Goal: Task Accomplishment & Management: Use online tool/utility

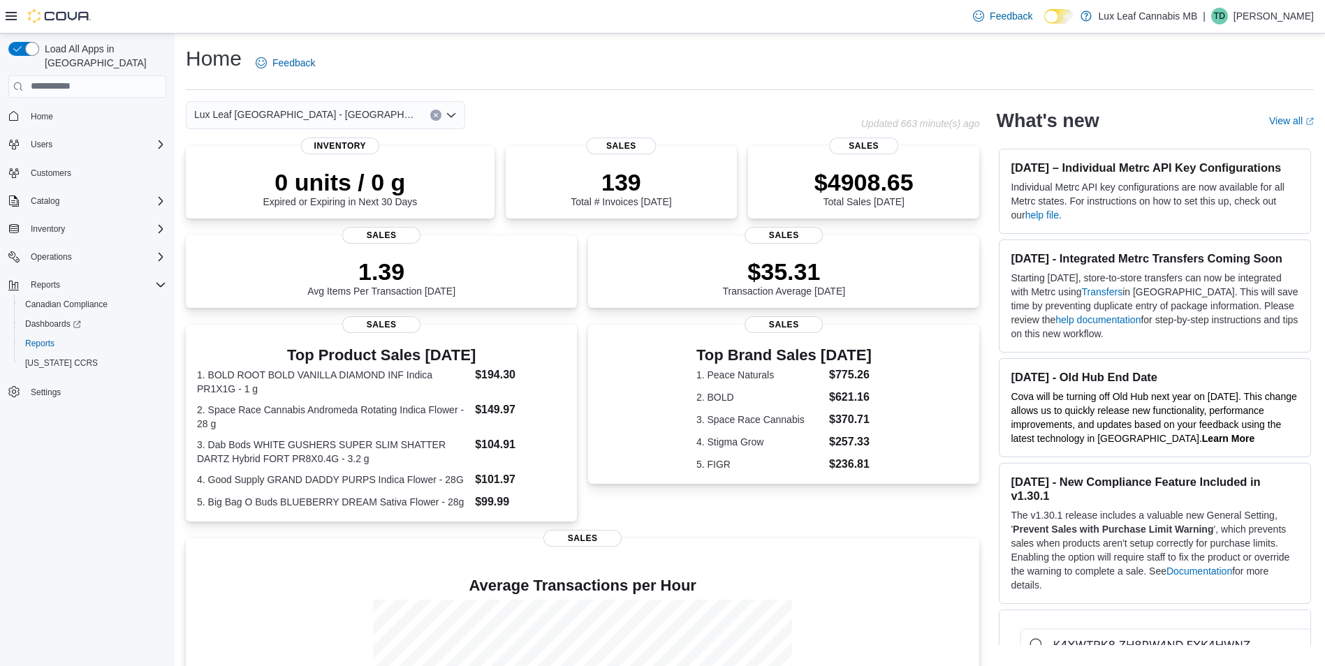
click at [602, 56] on div "Home Feedback" at bounding box center [750, 63] width 1128 height 36
drag, startPoint x: 603, startPoint y: 56, endPoint x: 511, endPoint y: 56, distance: 91.5
click at [604, 56] on div "Home Feedback" at bounding box center [750, 63] width 1128 height 36
click at [809, 186] on div "$4908.65 Total Sales Today" at bounding box center [863, 183] width 209 height 45
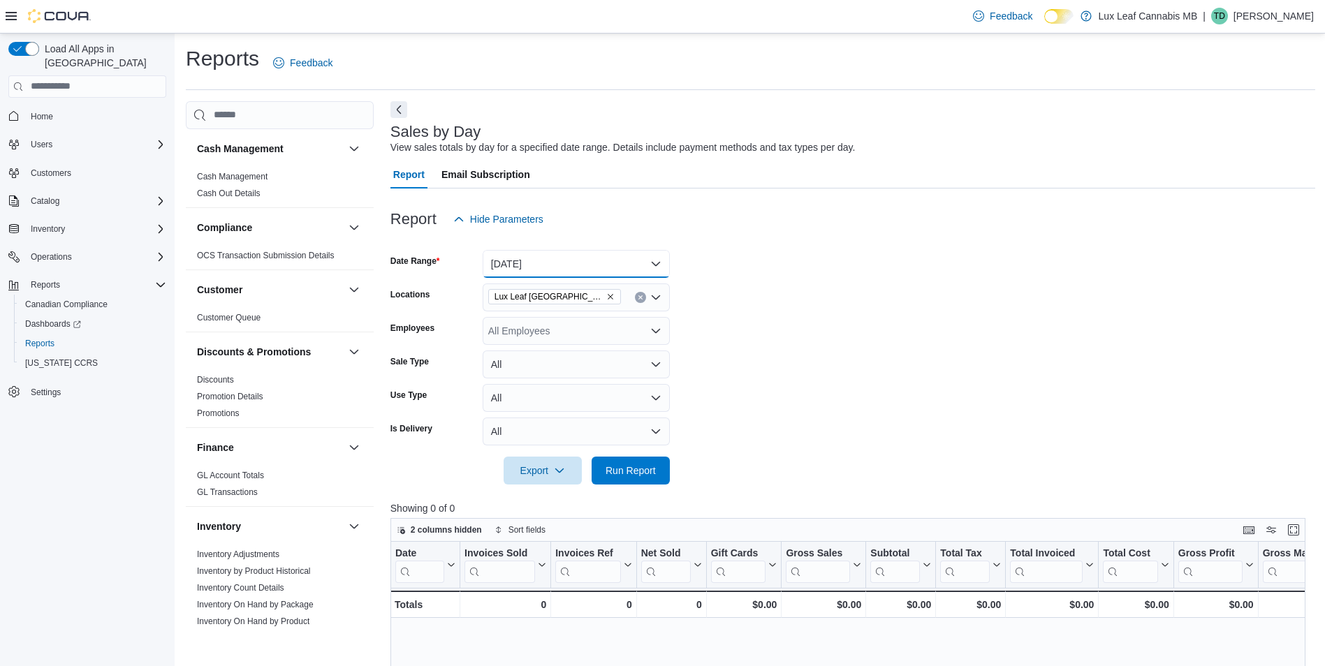
click at [568, 266] on button "Today" at bounding box center [576, 264] width 187 height 28
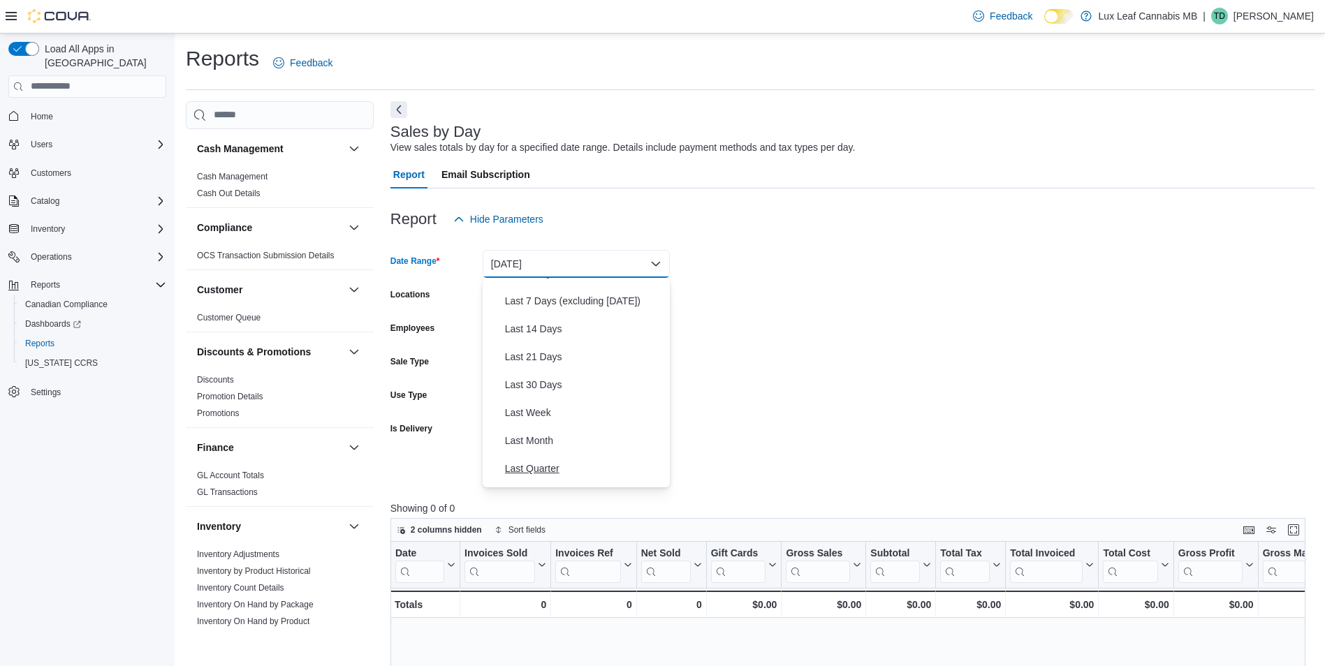
scroll to position [209, 0]
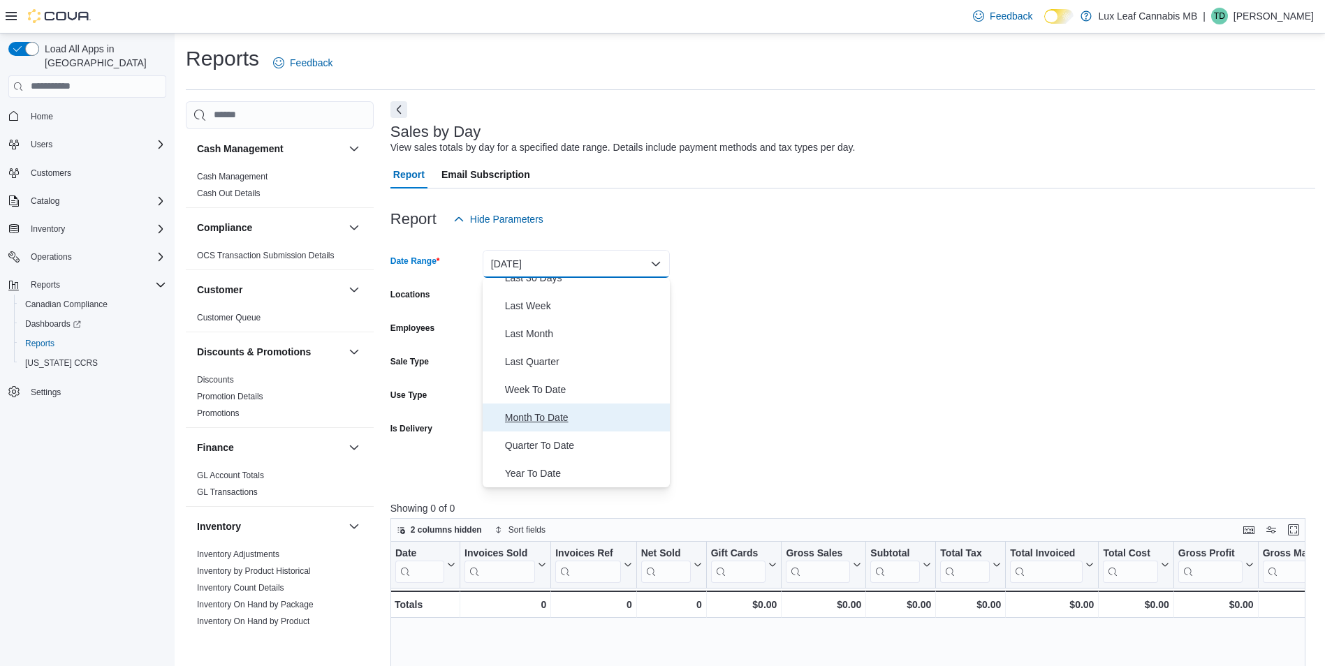
click at [575, 411] on span "Month To Date" at bounding box center [584, 417] width 159 height 17
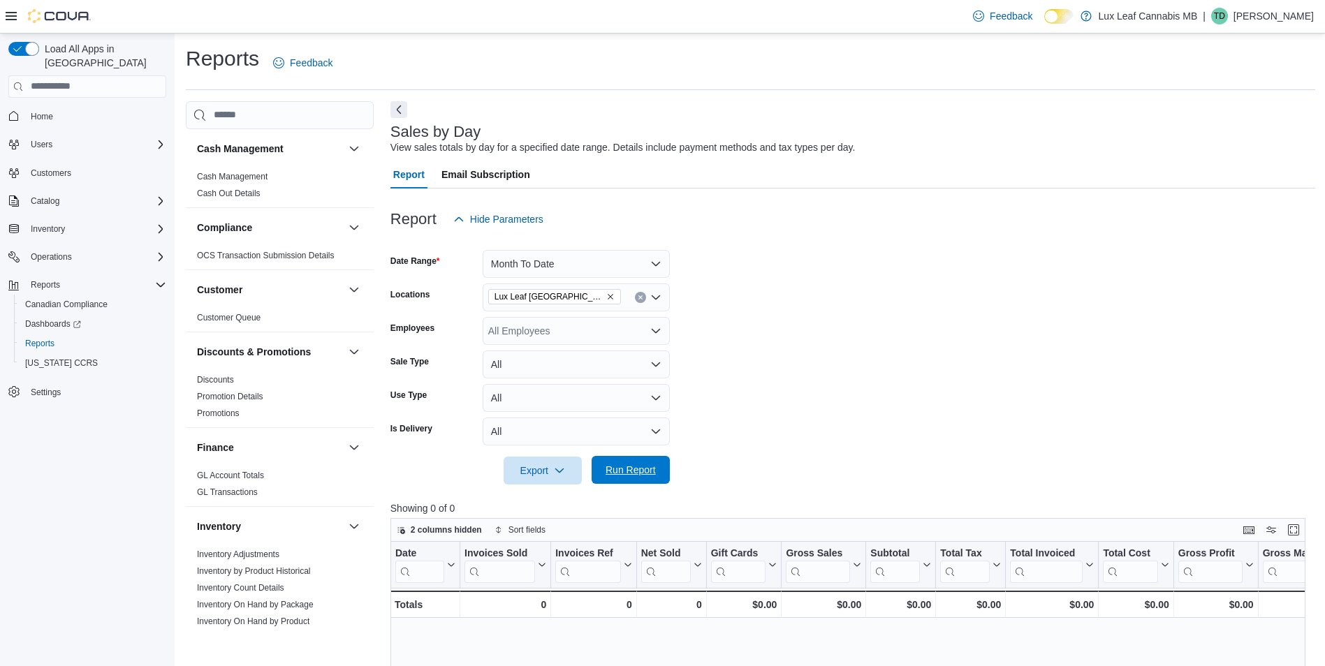
click at [642, 480] on span "Run Report" at bounding box center [630, 470] width 61 height 28
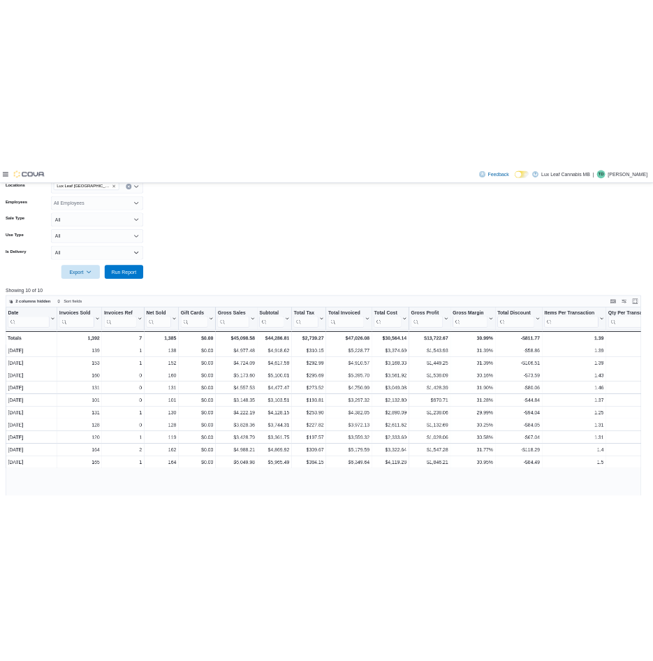
scroll to position [47, 0]
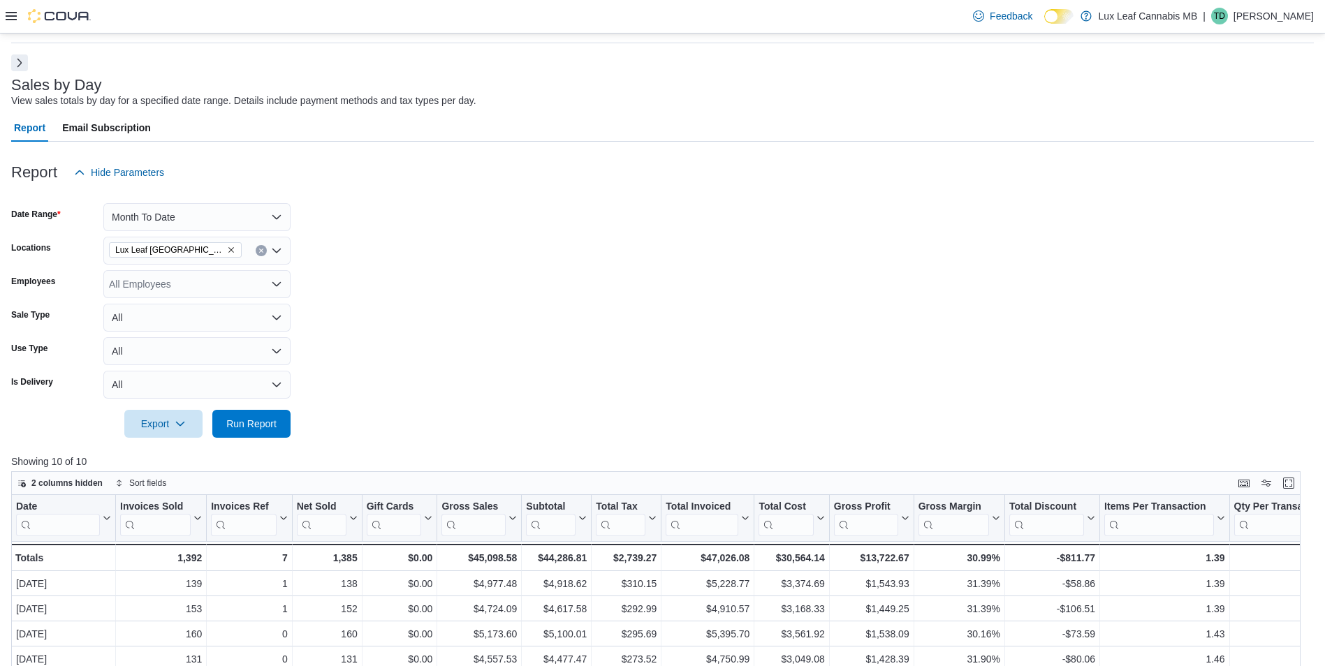
click at [15, 10] on icon at bounding box center [11, 15] width 11 height 11
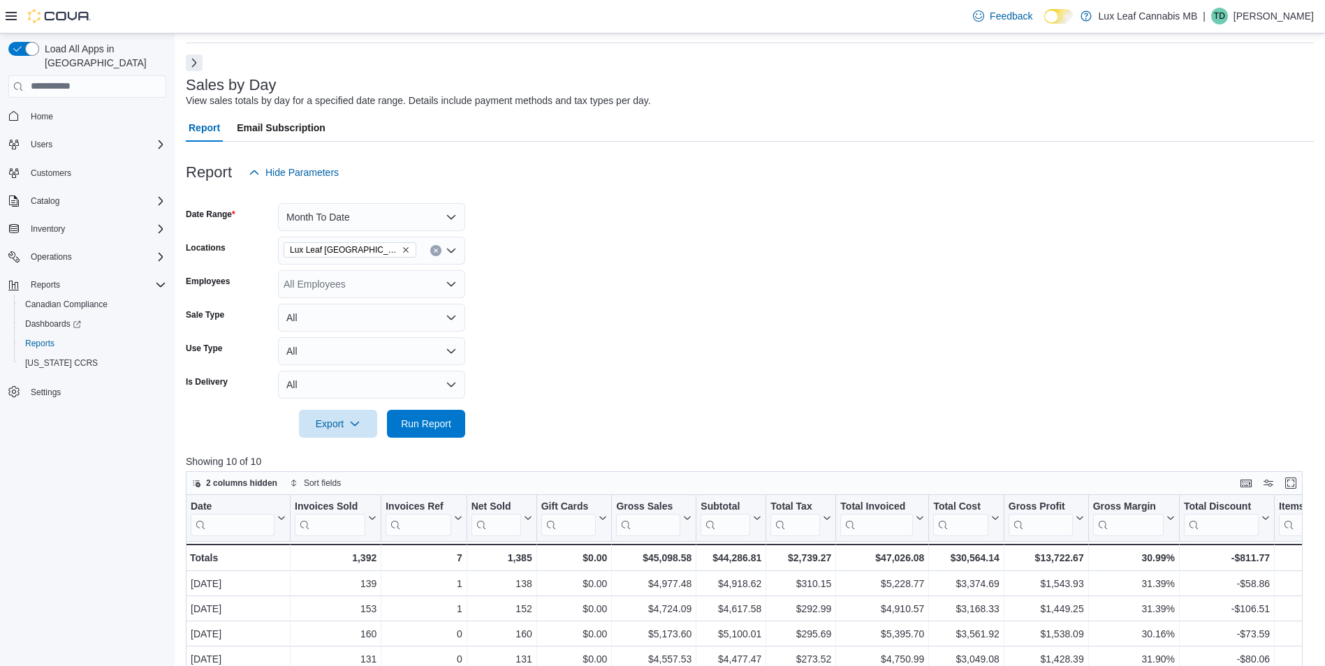
click at [15, 23] on div at bounding box center [48, 16] width 85 height 14
click at [13, 17] on icon at bounding box center [11, 16] width 11 height 8
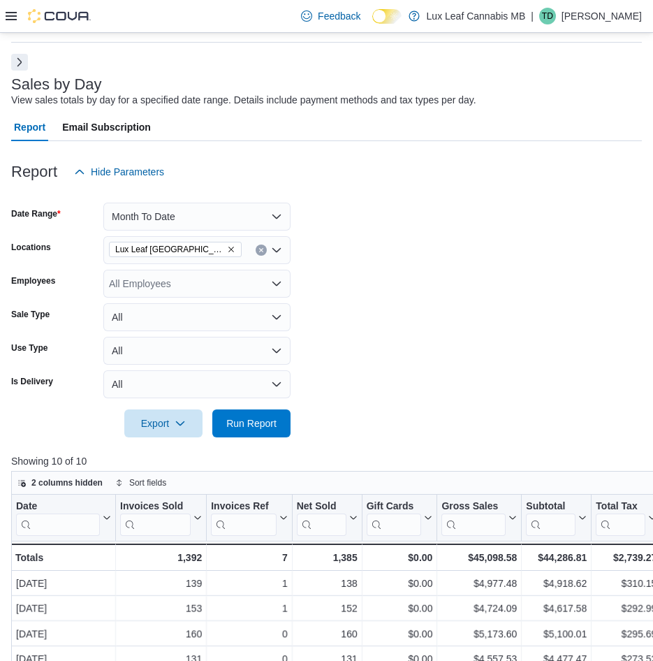
click at [231, 251] on icon "Remove Lux Leaf Winnipeg - Bridgewater from selection in this group" at bounding box center [231, 249] width 8 height 8
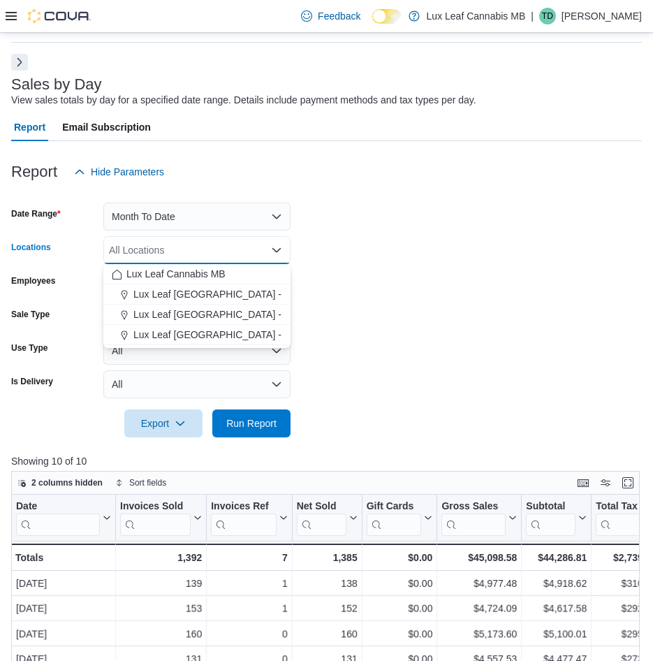
click at [226, 336] on span "Lux Leaf [GEOGRAPHIC_DATA] - [GEOGRAPHIC_DATA][PERSON_NAME]" at bounding box center [299, 334] width 333 height 14
click at [272, 408] on div at bounding box center [326, 403] width 631 height 11
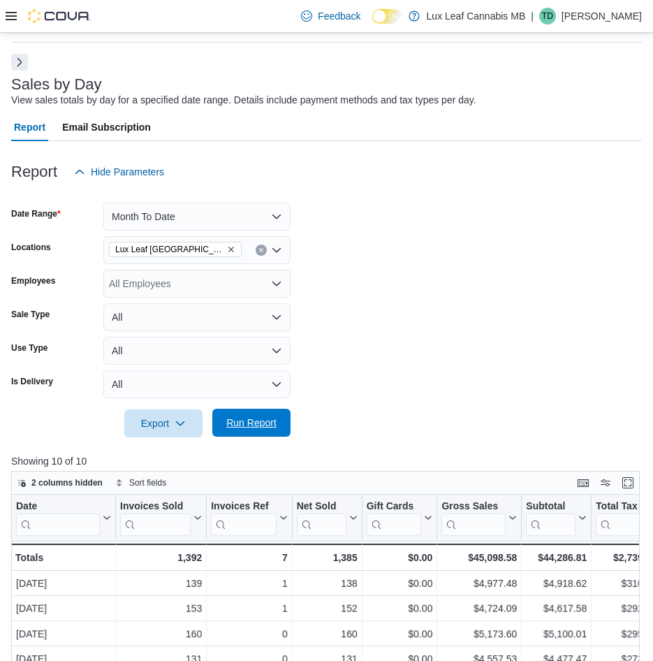
click at [273, 432] on span "Run Report" at bounding box center [251, 422] width 61 height 28
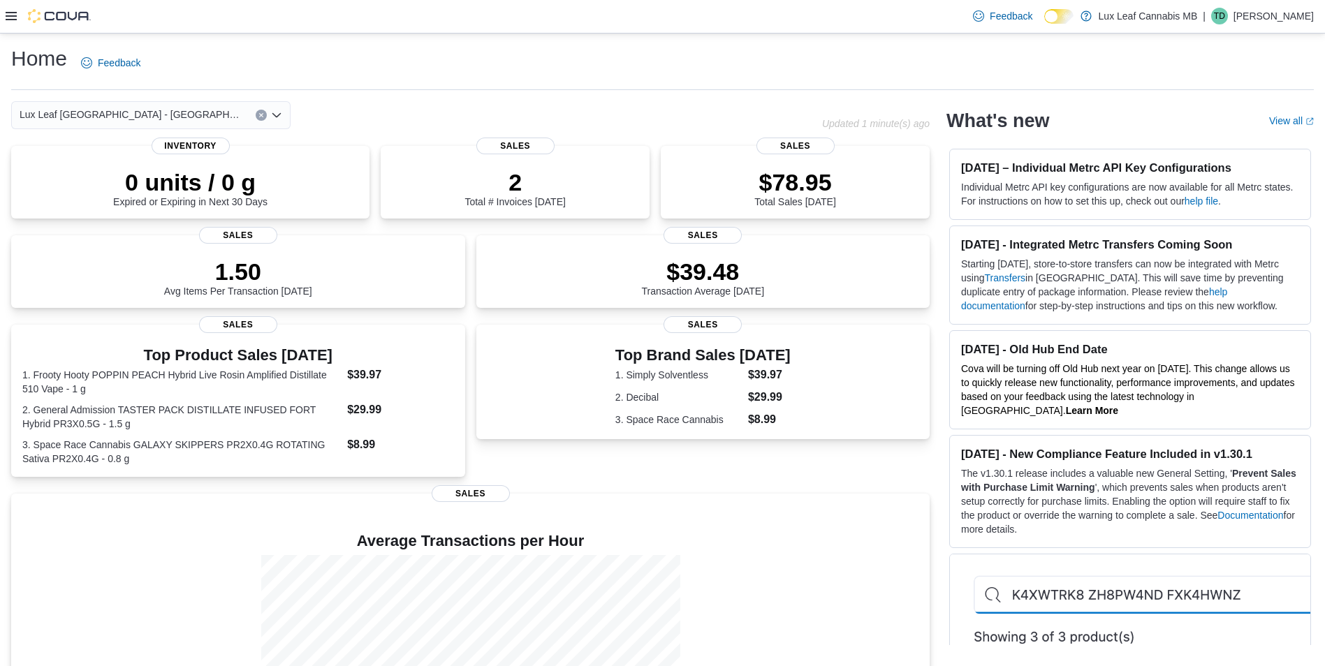
click at [217, 117] on div "Lux Leaf [GEOGRAPHIC_DATA] - [GEOGRAPHIC_DATA]" at bounding box center [150, 115] width 279 height 28
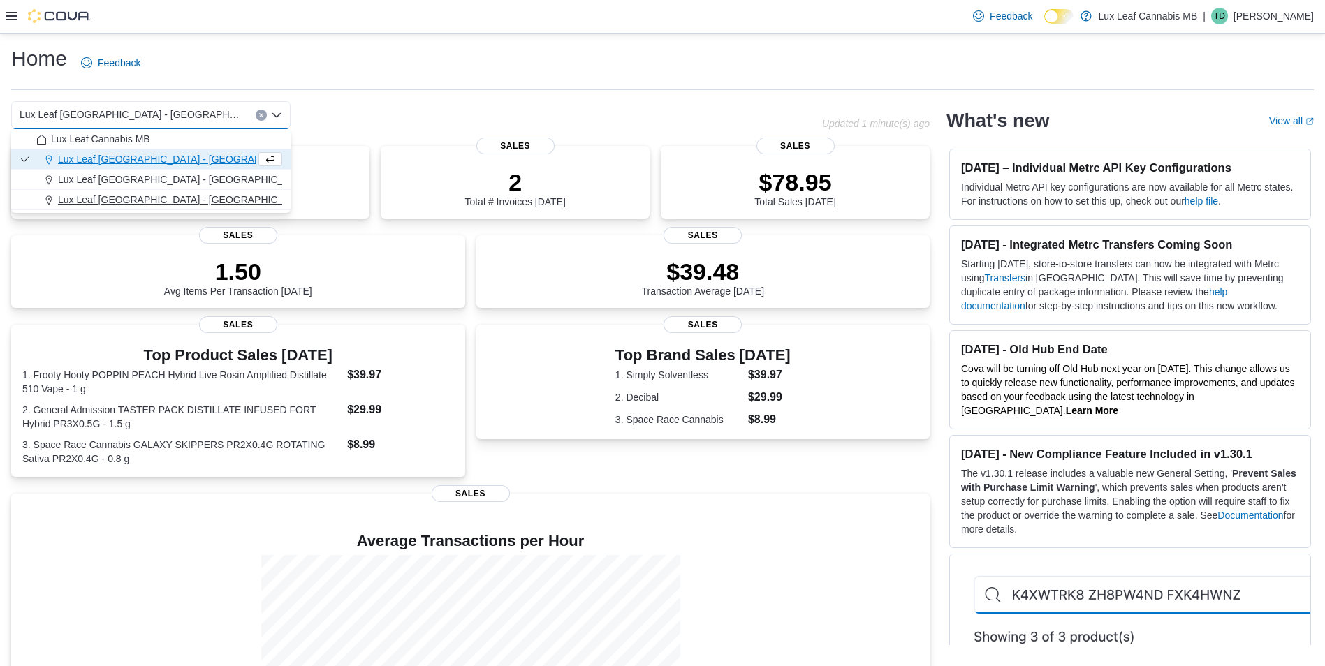
click at [205, 203] on div "Lux Leaf [GEOGRAPHIC_DATA] - [GEOGRAPHIC_DATA][PERSON_NAME]" at bounding box center [159, 200] width 246 height 14
